Goal: Task Accomplishment & Management: Use online tool/utility

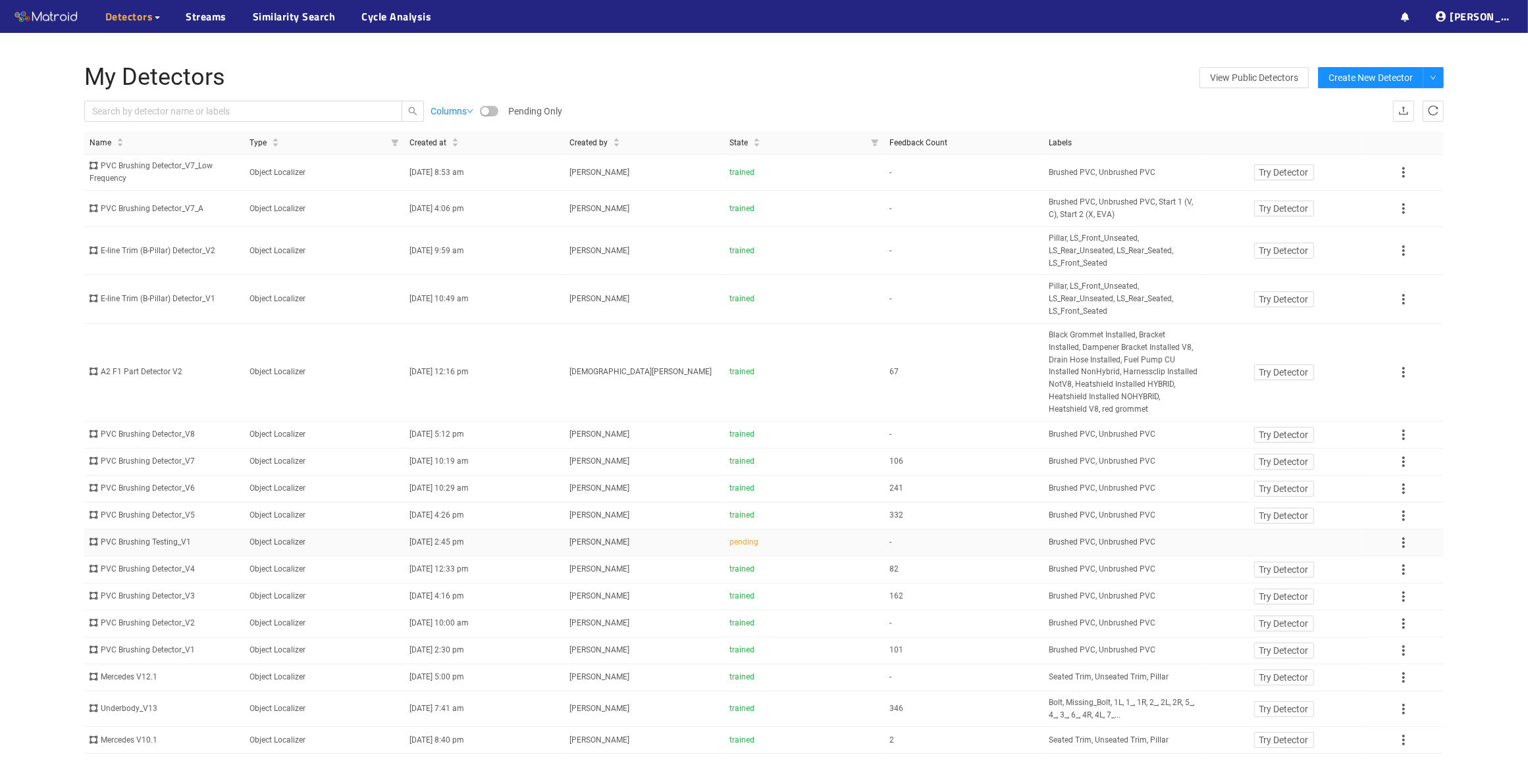
click at [605, 540] on span "[PERSON_NAME]" at bounding box center [599, 542] width 60 height 9
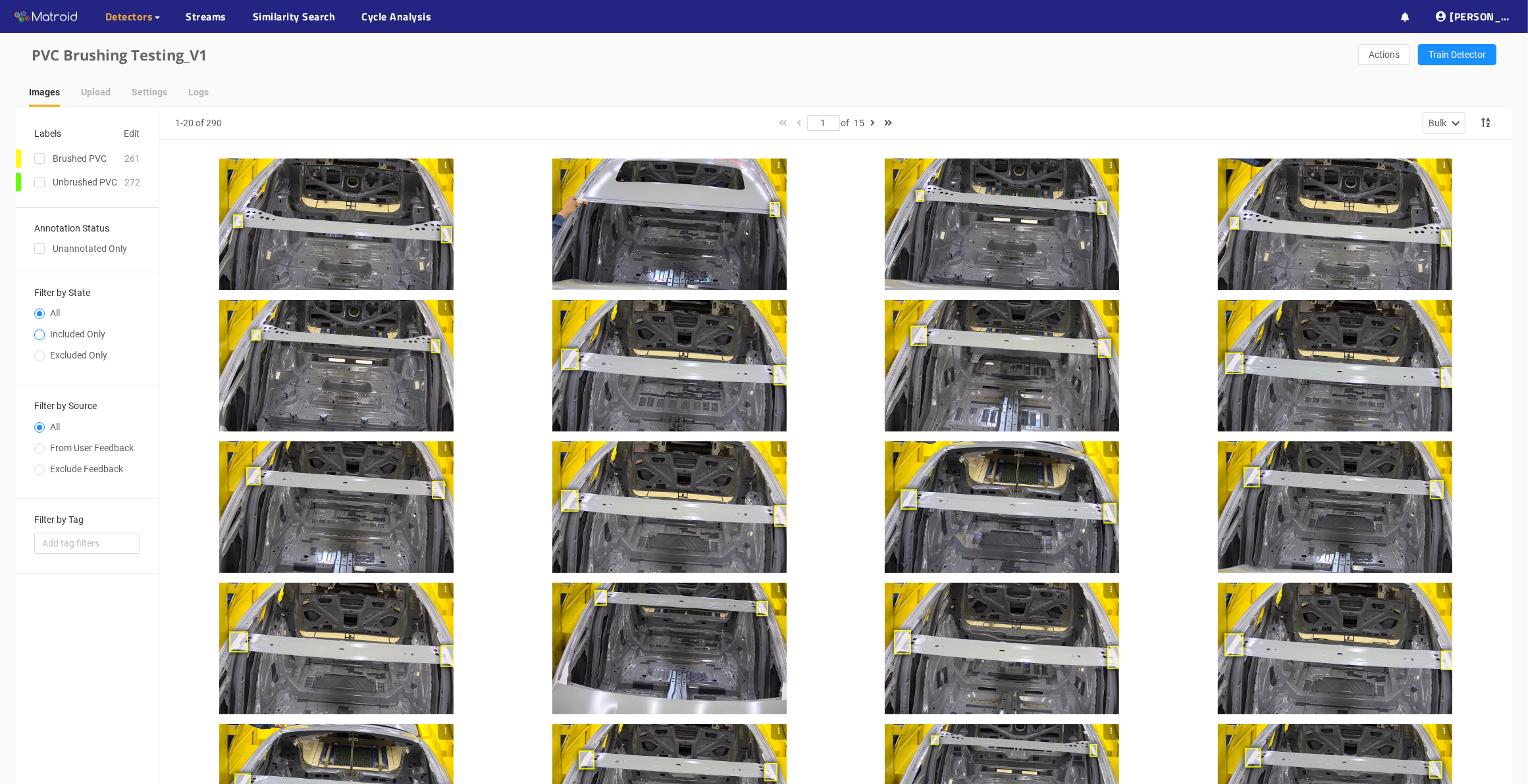
click at [40, 333] on input "Included Only" at bounding box center [39, 336] width 11 height 8
radio input "true"
radio input "false"
click at [41, 154] on label at bounding box center [39, 159] width 11 height 15
drag, startPoint x: 41, startPoint y: 155, endPoint x: 39, endPoint y: 178, distance: 23.1
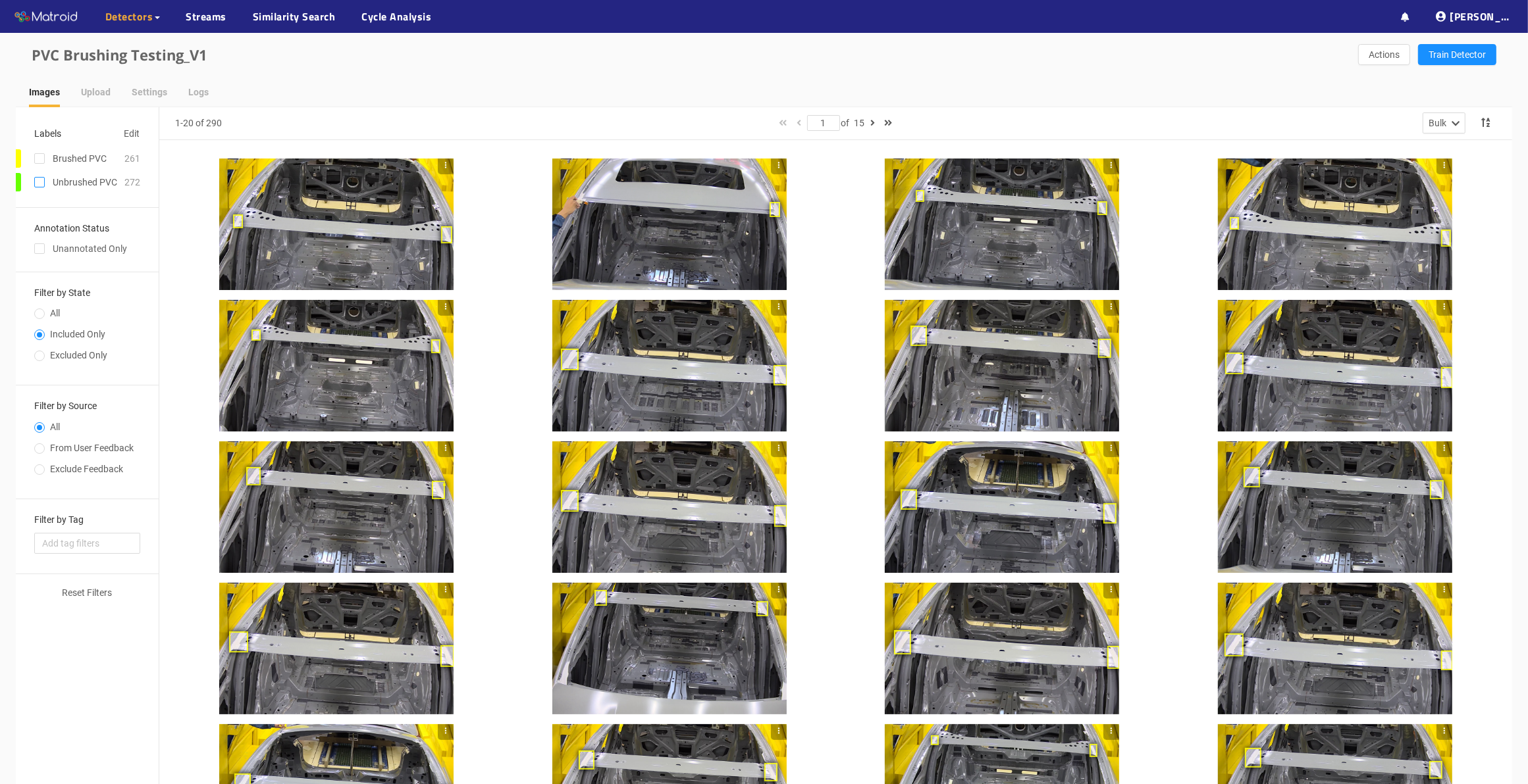
click at [39, 178] on span at bounding box center [39, 182] width 11 height 11
click at [39, 180] on input "checkbox" at bounding box center [39, 185] width 11 height 11
checkbox input "true"
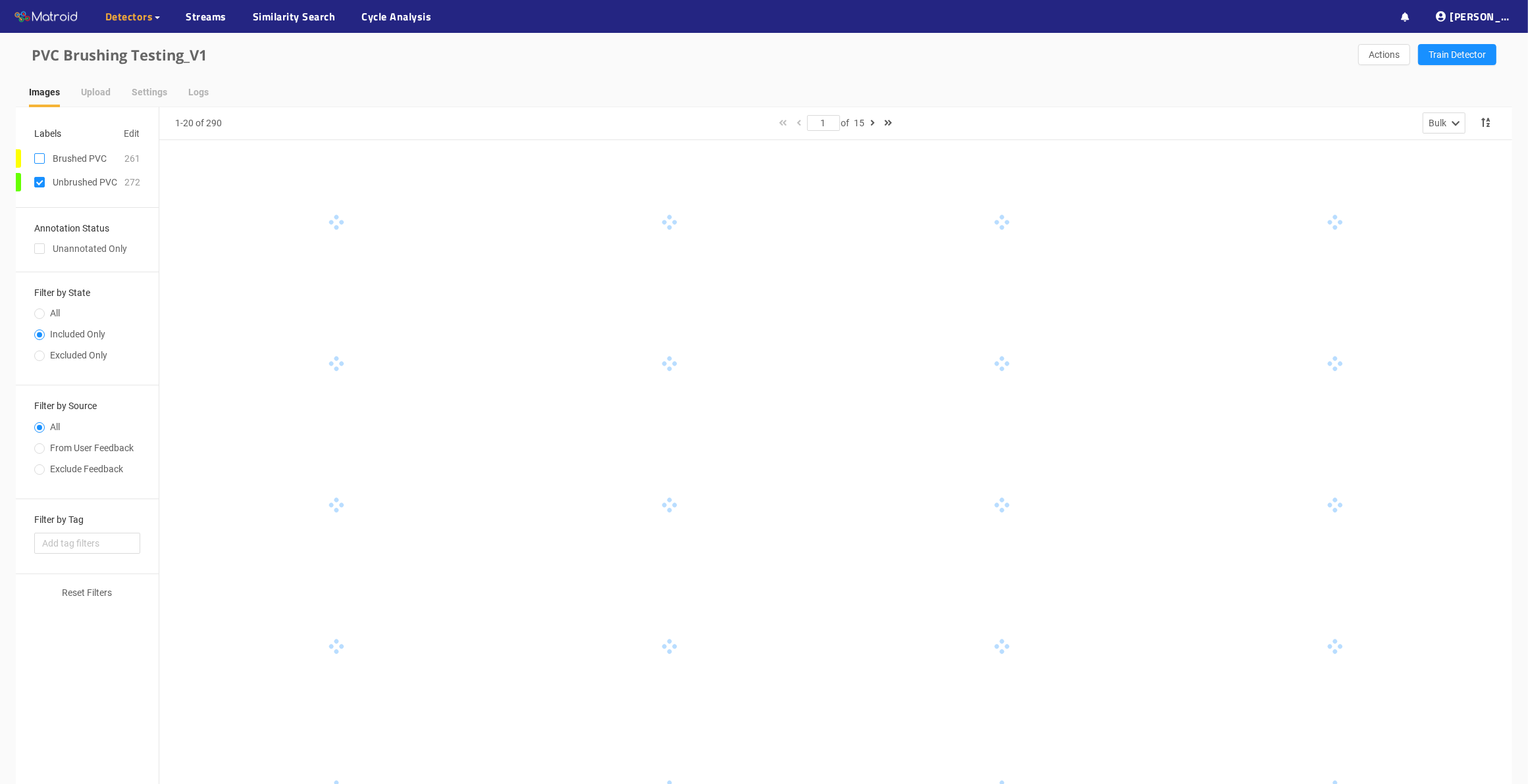
click at [43, 154] on span at bounding box center [39, 159] width 11 height 11
click at [43, 156] on input "checkbox" at bounding box center [39, 161] width 11 height 11
checkbox input "true"
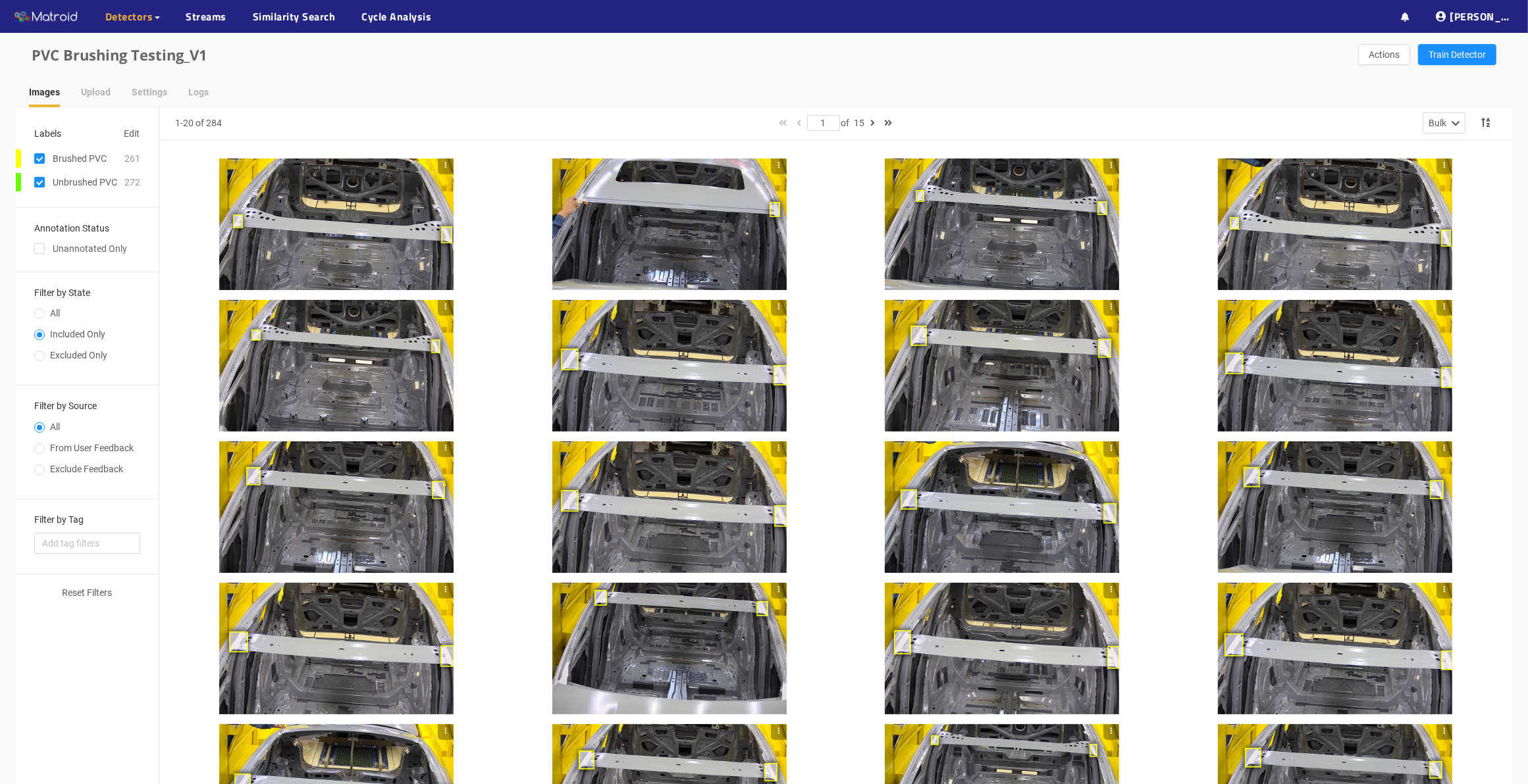
click at [34, 183] on input "checkbox" at bounding box center [39, 185] width 11 height 11
checkbox input "false"
click at [38, 156] on input "checkbox" at bounding box center [39, 161] width 11 height 11
checkbox input "false"
click at [1393, 54] on span "Actions" at bounding box center [1384, 55] width 31 height 15
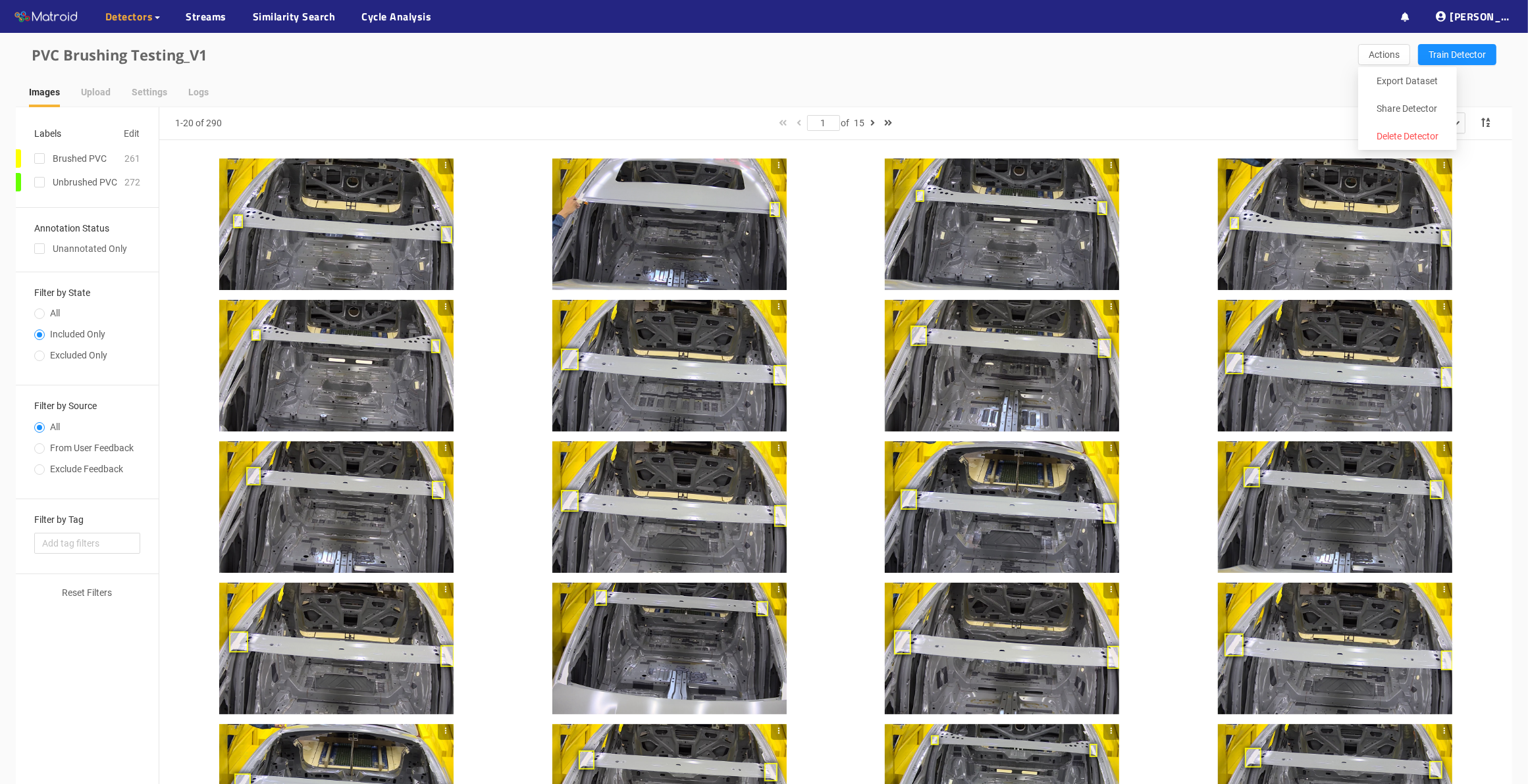
click at [1205, 74] on div "PVC Brushing Testing_V1 Actions Train Detector" at bounding box center [764, 55] width 1496 height 44
click at [1384, 51] on span "Actions" at bounding box center [1384, 55] width 31 height 15
click at [1234, 66] on div "PVC Brushing Testing_V1 Actions Train Detector" at bounding box center [764, 55] width 1496 height 44
click at [40, 332] on input "Included Only" at bounding box center [39, 336] width 11 height 8
click at [36, 313] on input "All" at bounding box center [39, 315] width 11 height 8
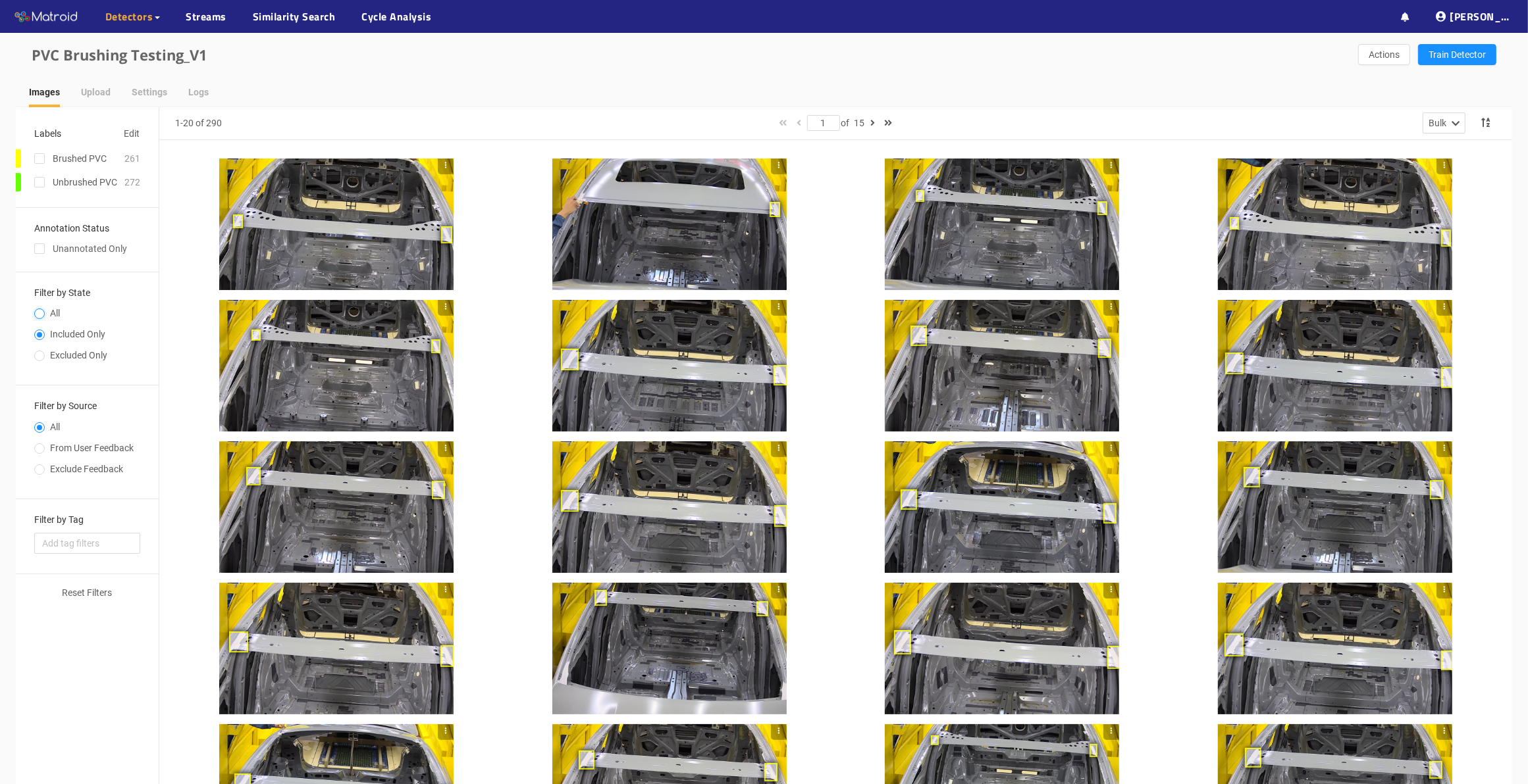
radio input "true"
radio input "false"
click at [46, 154] on div "Brushed PVC" at bounding box center [67, 159] width 104 height 19
click at [41, 158] on input "checkbox" at bounding box center [39, 161] width 11 height 11
checkbox input "true"
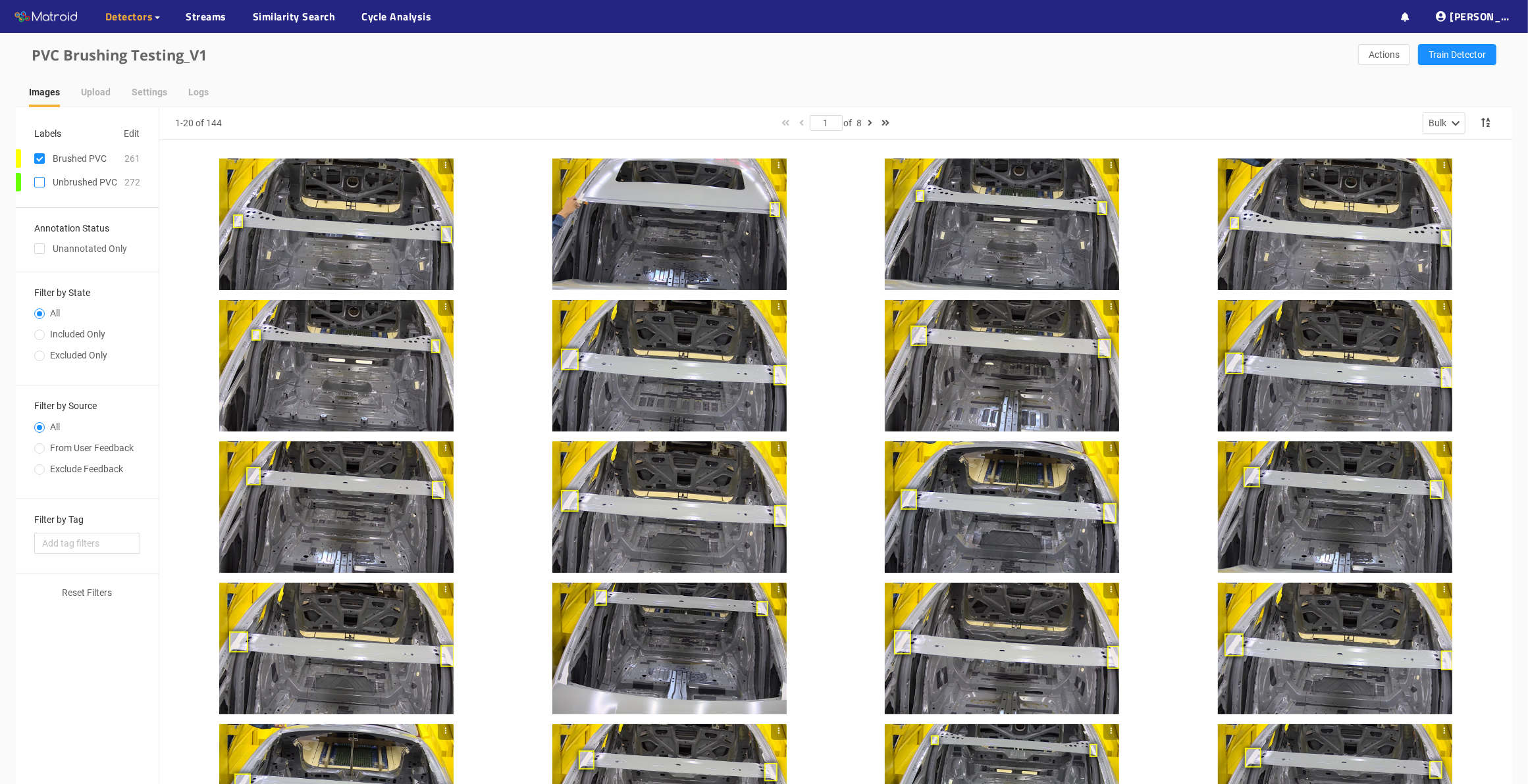
click at [38, 175] on label at bounding box center [39, 182] width 11 height 15
click at [38, 180] on input "checkbox" at bounding box center [39, 185] width 11 height 11
checkbox input "true"
click at [40, 311] on input "All" at bounding box center [39, 315] width 11 height 8
click at [37, 331] on span at bounding box center [39, 335] width 11 height 11
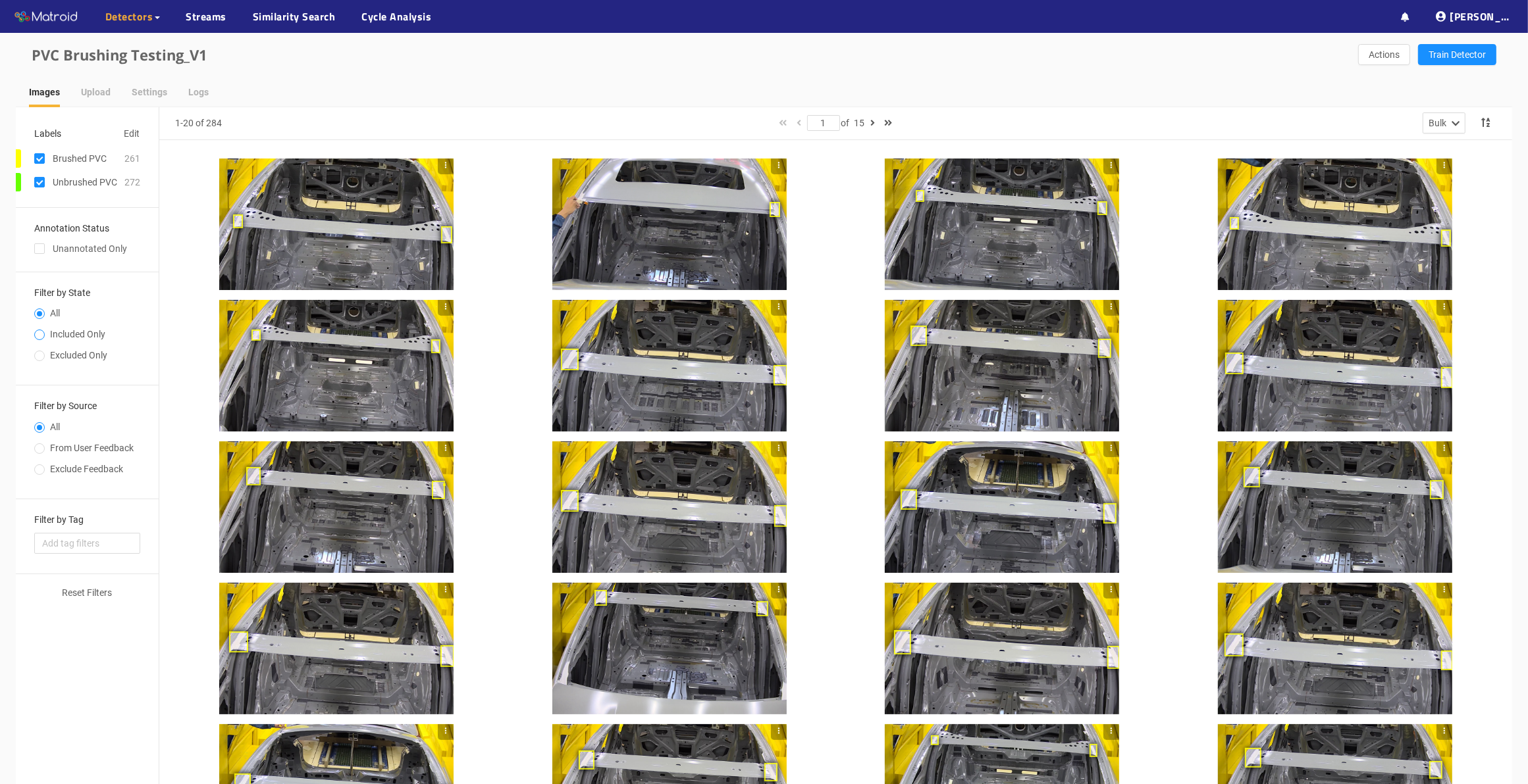
click at [37, 332] on input "Included Only" at bounding box center [39, 336] width 11 height 8
radio input "true"
radio input "false"
click at [39, 355] on input "Excluded Only" at bounding box center [39, 357] width 11 height 8
radio input "true"
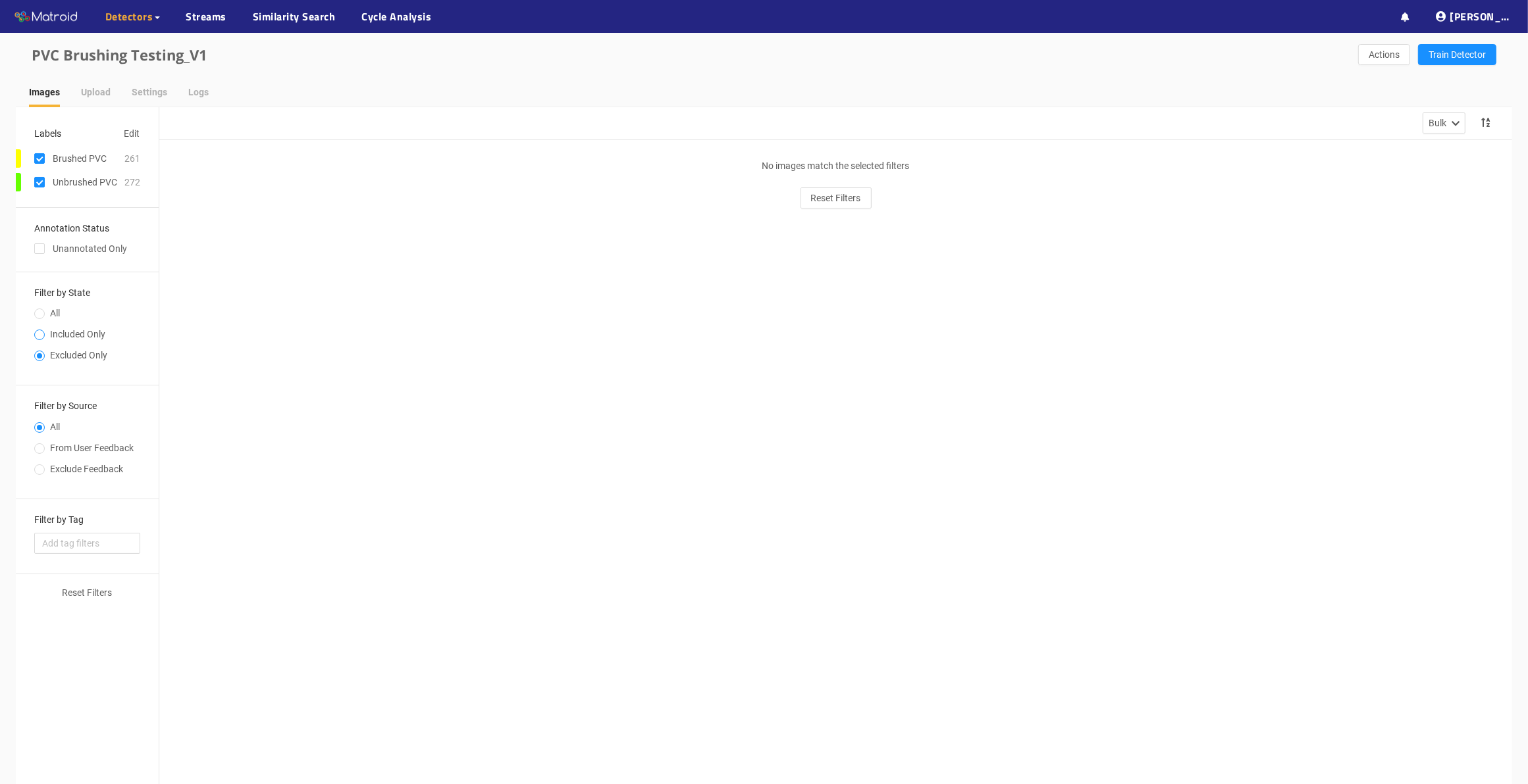
click at [41, 330] on span at bounding box center [39, 335] width 11 height 11
click at [41, 332] on input "Included Only" at bounding box center [39, 336] width 11 height 8
radio input "true"
radio input "false"
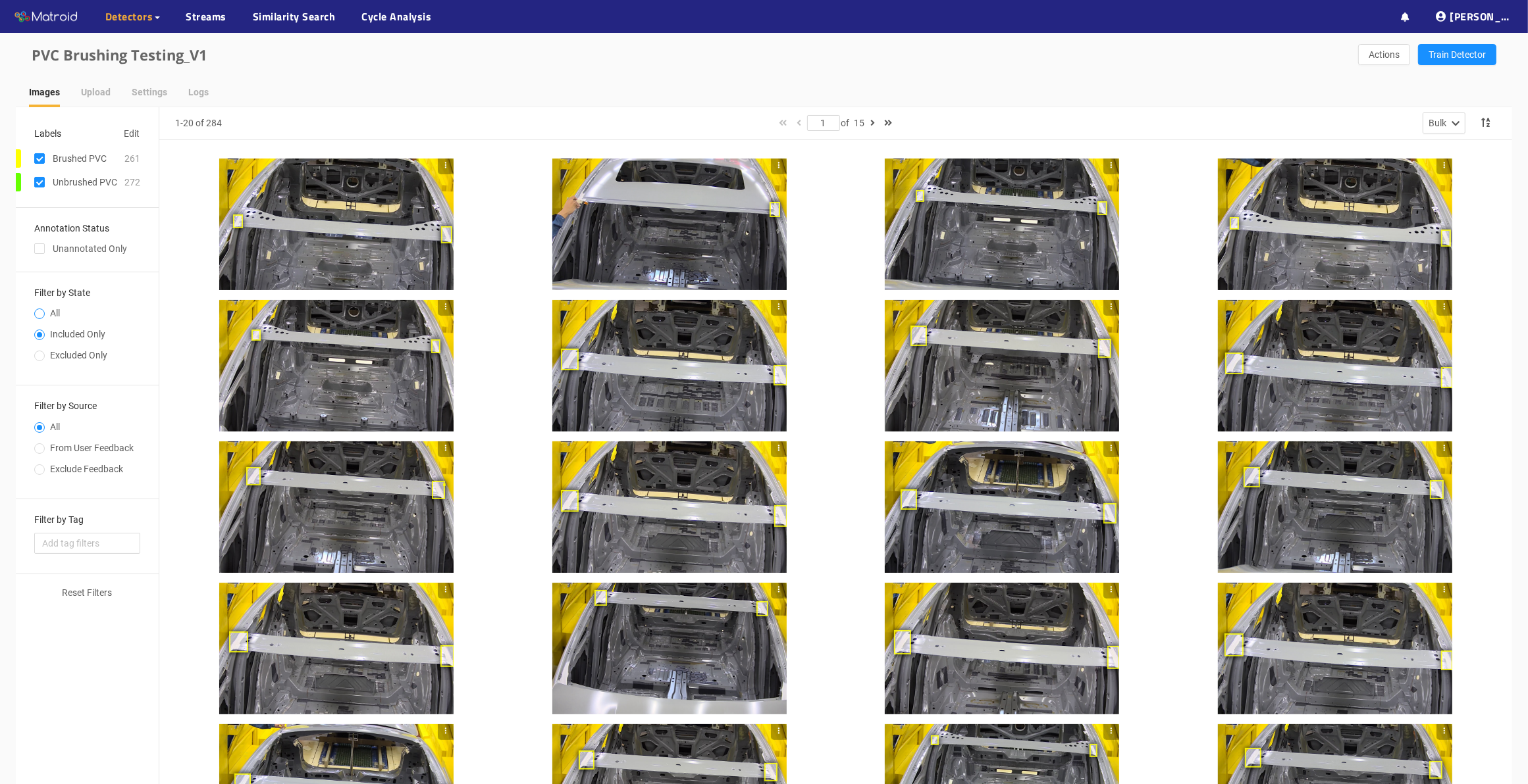
click at [36, 310] on span at bounding box center [39, 314] width 11 height 11
click at [36, 311] on input "All" at bounding box center [39, 315] width 11 height 8
radio input "true"
radio input "false"
click at [41, 452] on input "From User Feedback" at bounding box center [39, 450] width 11 height 8
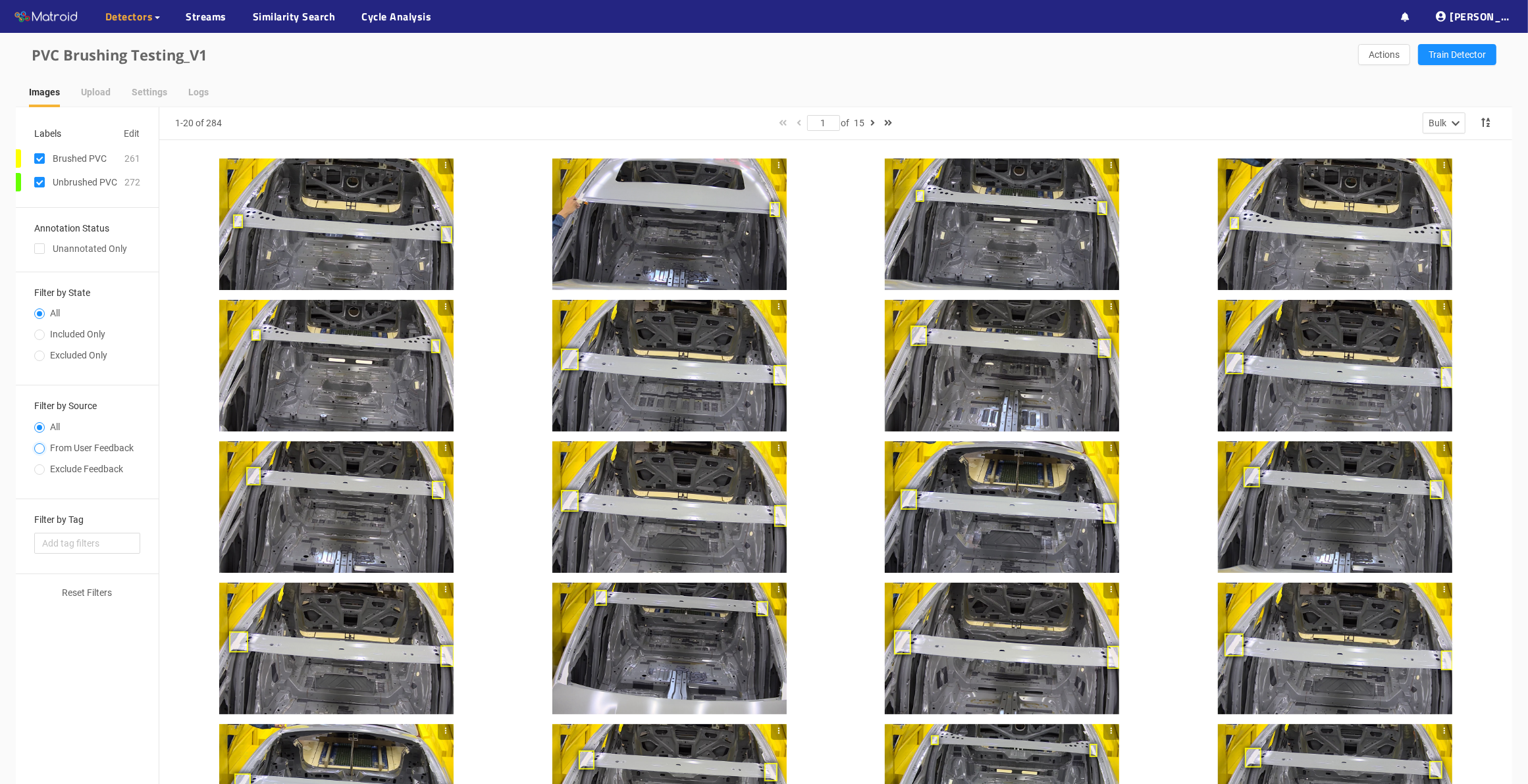
radio input "true"
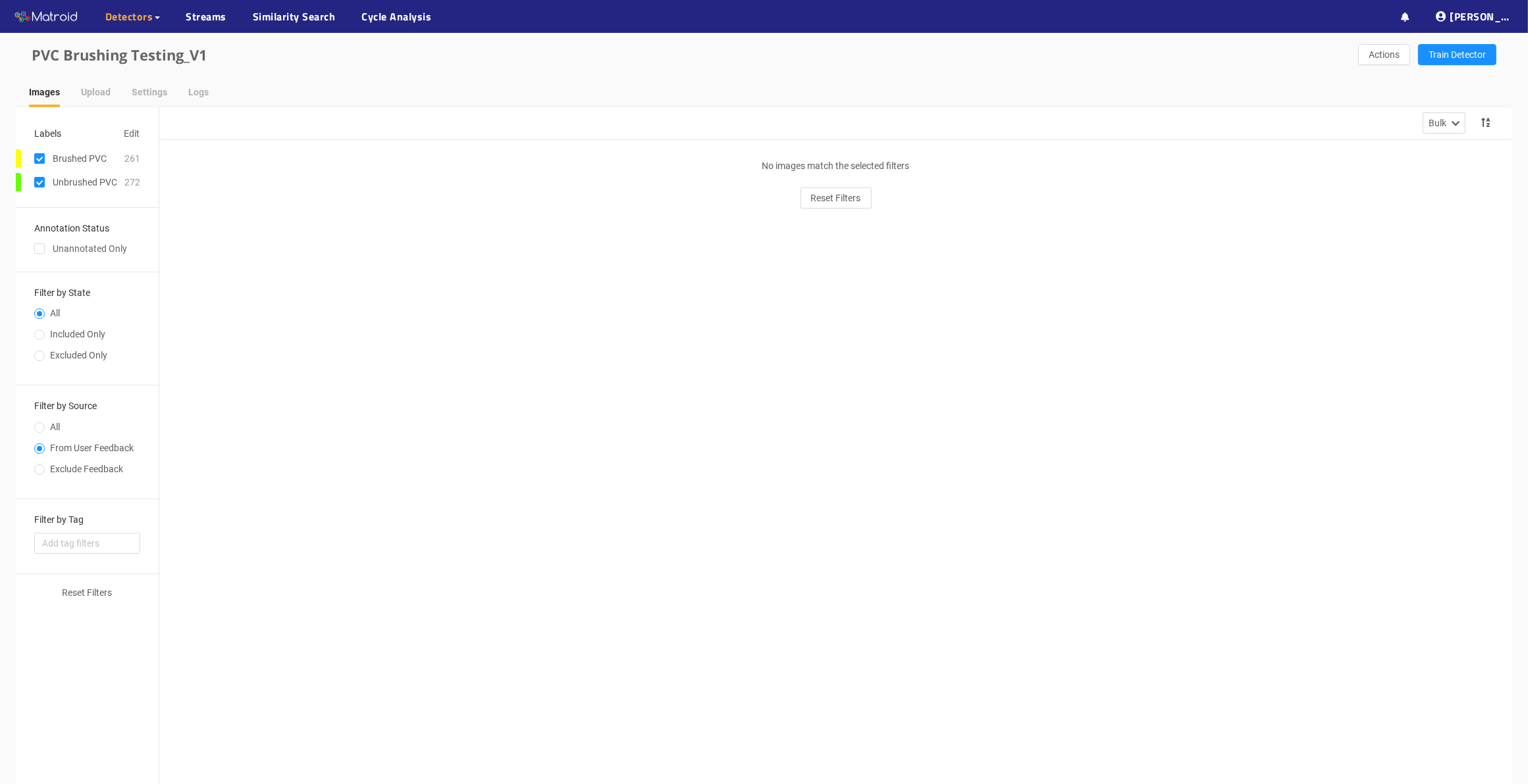
click at [37, 421] on label "All" at bounding box center [84, 431] width 101 height 21
click at [37, 425] on input "All" at bounding box center [39, 429] width 11 height 8
radio input "true"
radio input "false"
